Goal: Task Accomplishment & Management: Manage account settings

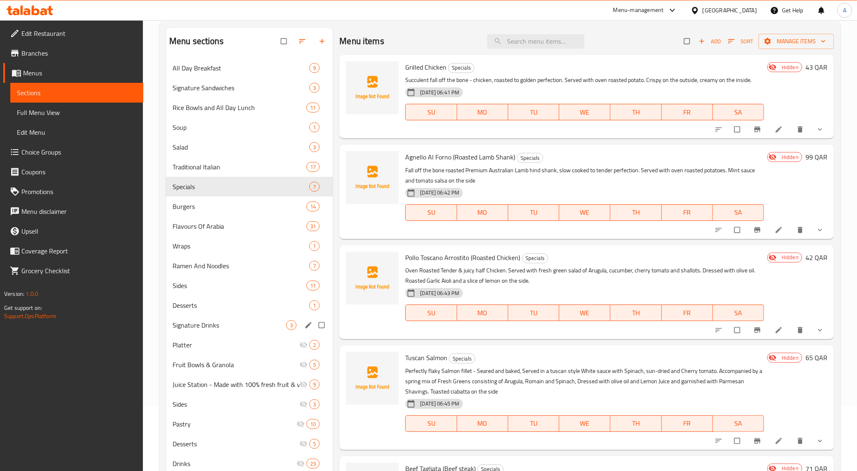
scroll to position [116, 0]
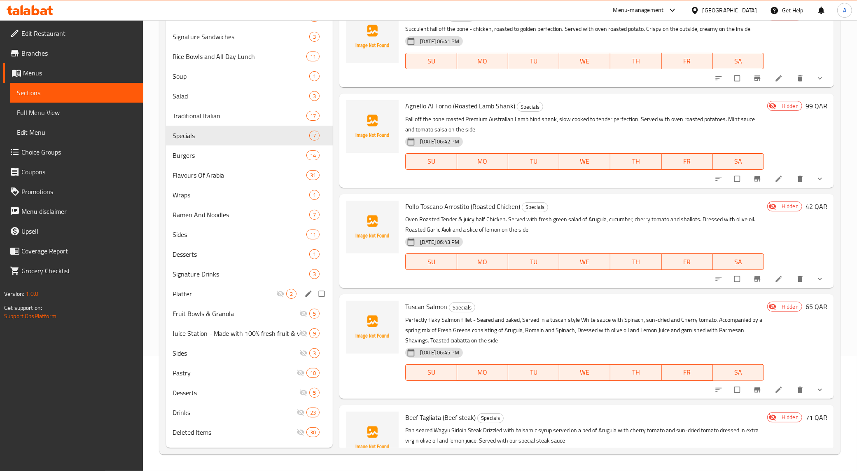
click at [324, 292] on input "Menu sections" at bounding box center [322, 294] width 17 height 16
checkbox input "true"
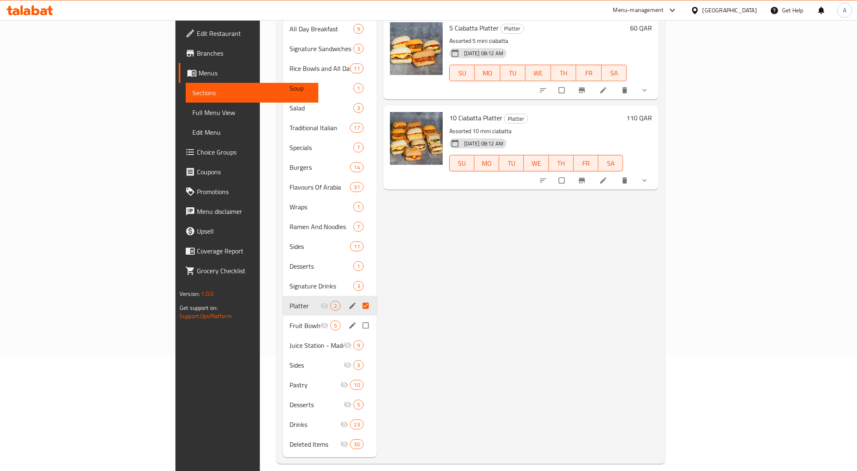
click at [358, 317] on input "Menu sections" at bounding box center [366, 325] width 17 height 16
checkbox input "true"
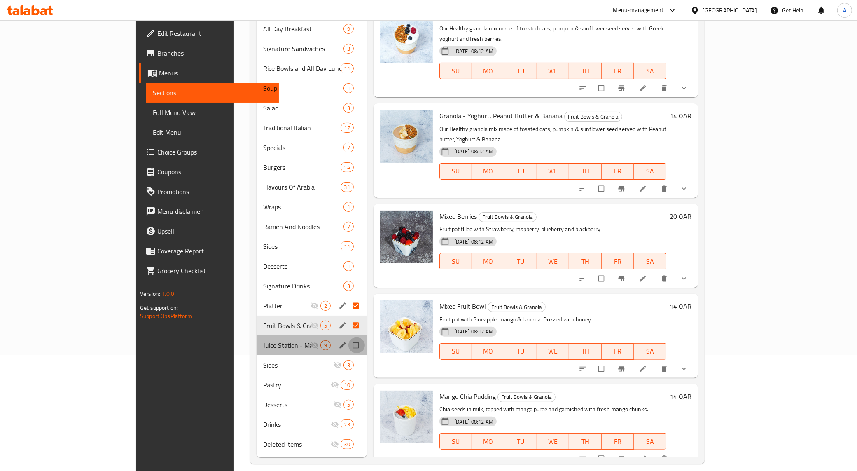
click at [348, 337] on input "Menu sections" at bounding box center [356, 345] width 17 height 16
checkbox input "true"
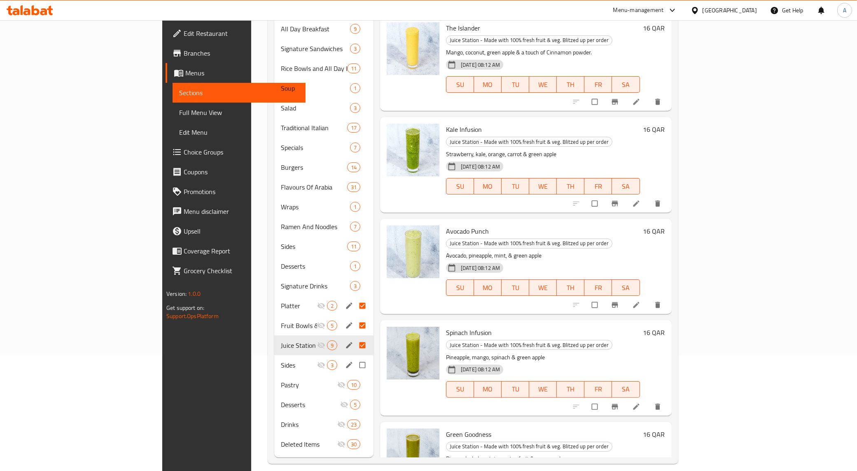
click at [354, 357] on input "Menu sections" at bounding box center [362, 365] width 17 height 16
checkbox input "true"
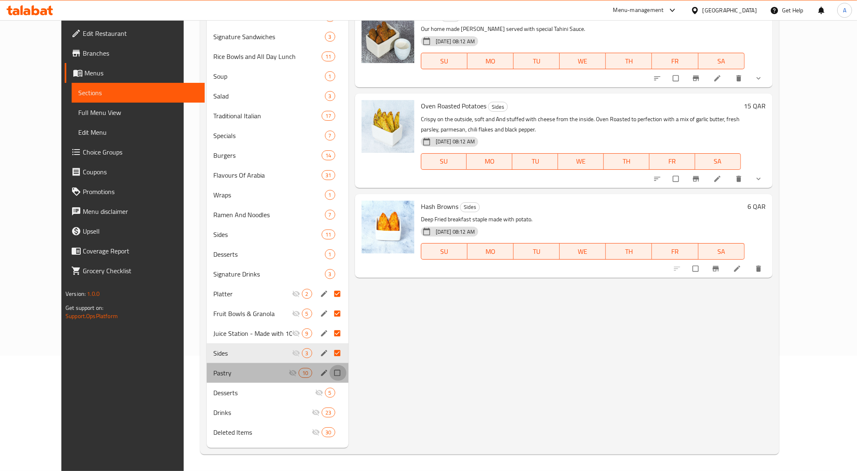
click at [329, 367] on input "Menu sections" at bounding box center [337, 373] width 17 height 16
checkbox input "true"
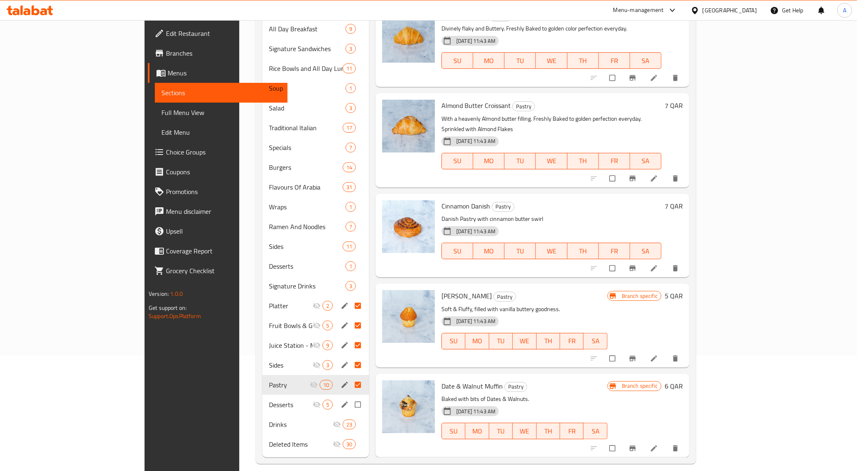
click at [350, 396] on input "Menu sections" at bounding box center [358, 404] width 17 height 16
checkbox input "true"
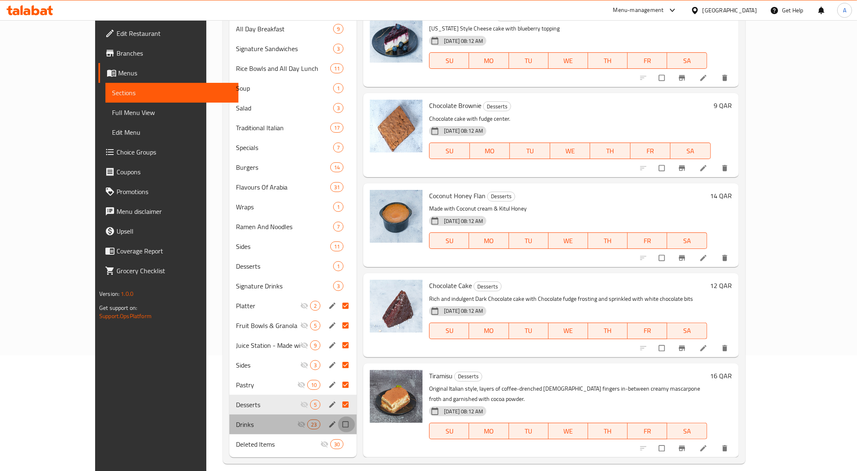
click at [338, 416] on input "Menu sections" at bounding box center [346, 424] width 17 height 16
checkbox input "true"
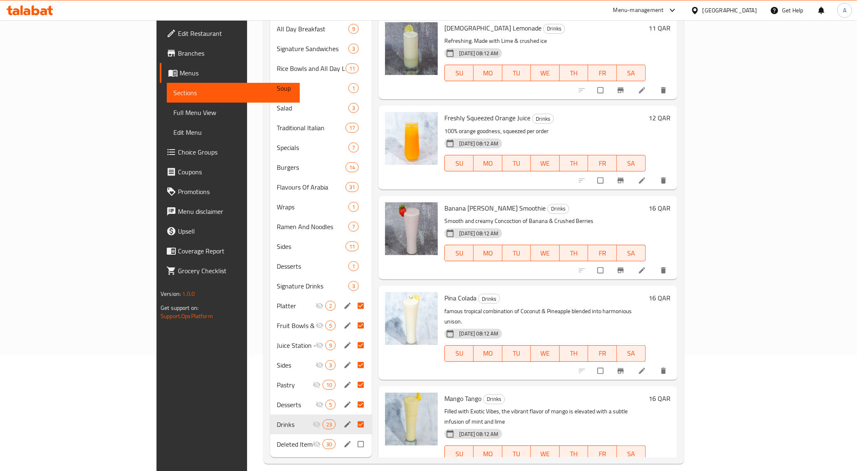
click at [353, 436] on input "Menu sections" at bounding box center [361, 444] width 17 height 16
checkbox input "true"
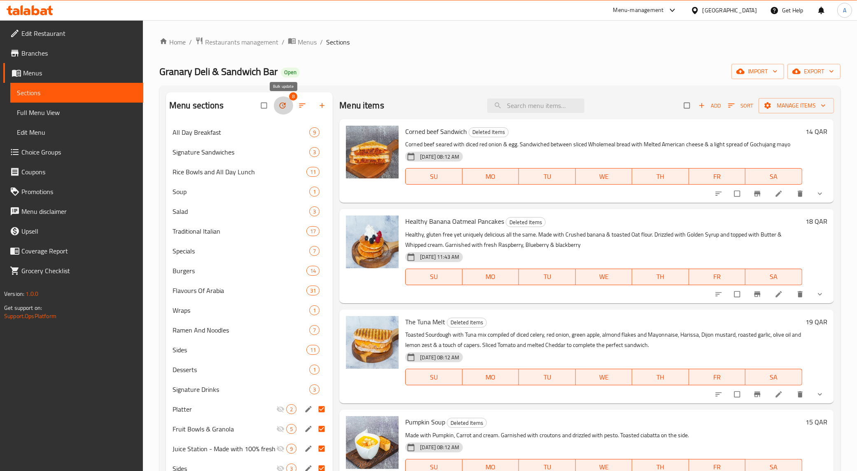
click at [285, 106] on icon "button" at bounding box center [283, 106] width 6 height 6
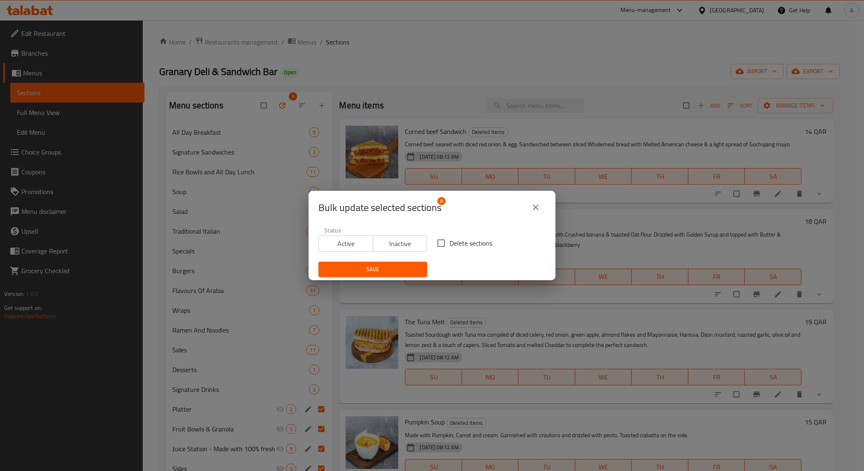
click at [454, 247] on span "Delete sections" at bounding box center [471, 243] width 42 height 10
click at [450, 247] on input "Delete sections" at bounding box center [441, 242] width 17 height 17
checkbox input "true"
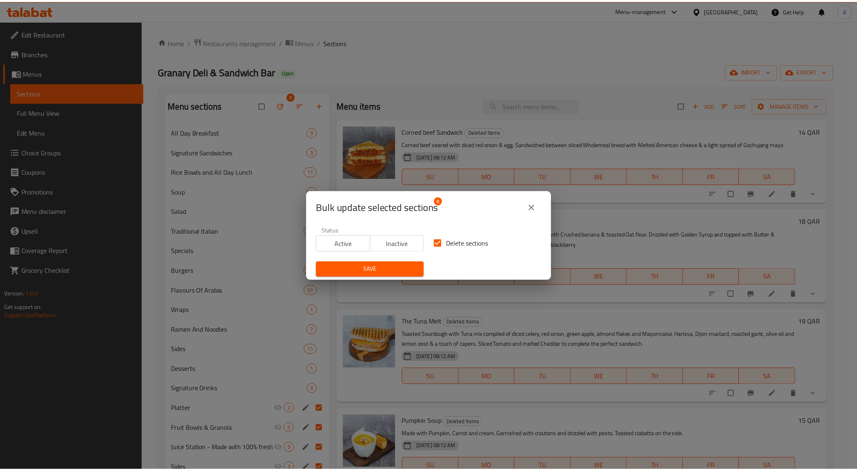
scroll to position [1, 0]
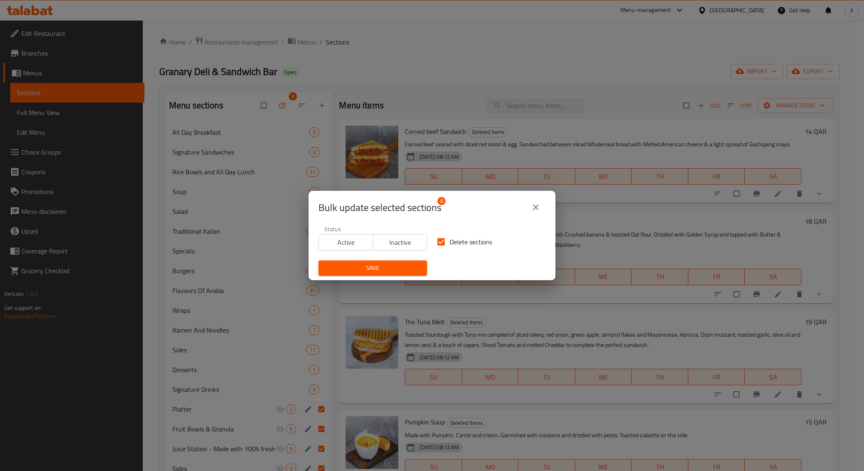
click at [406, 268] on span "Save" at bounding box center [373, 268] width 96 height 10
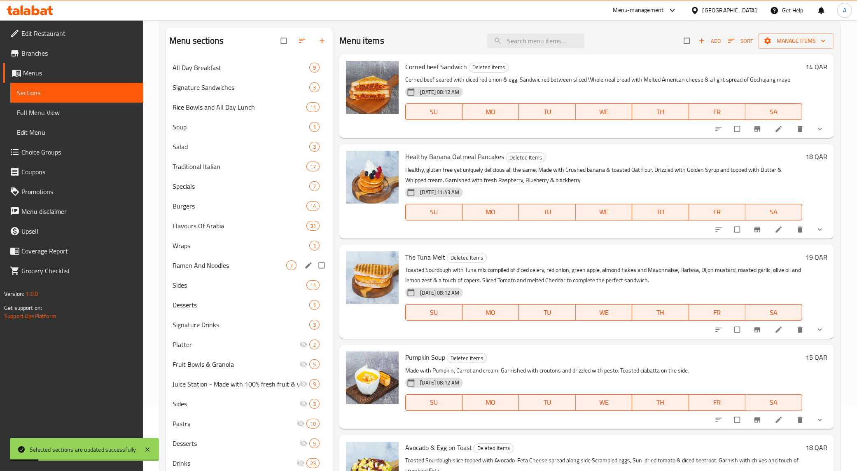
scroll to position [116, 0]
